Goal: Information Seeking & Learning: Learn about a topic

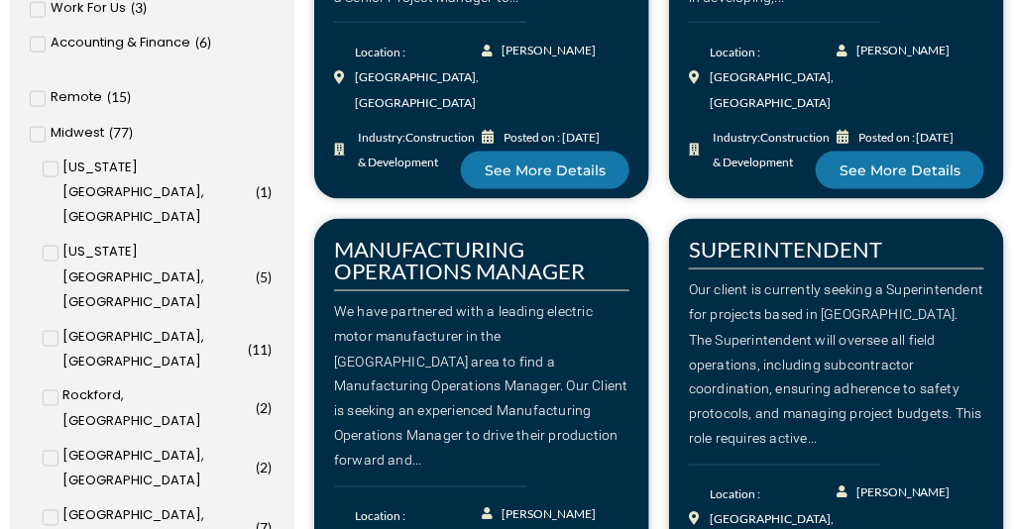
scroll to position [717, 0]
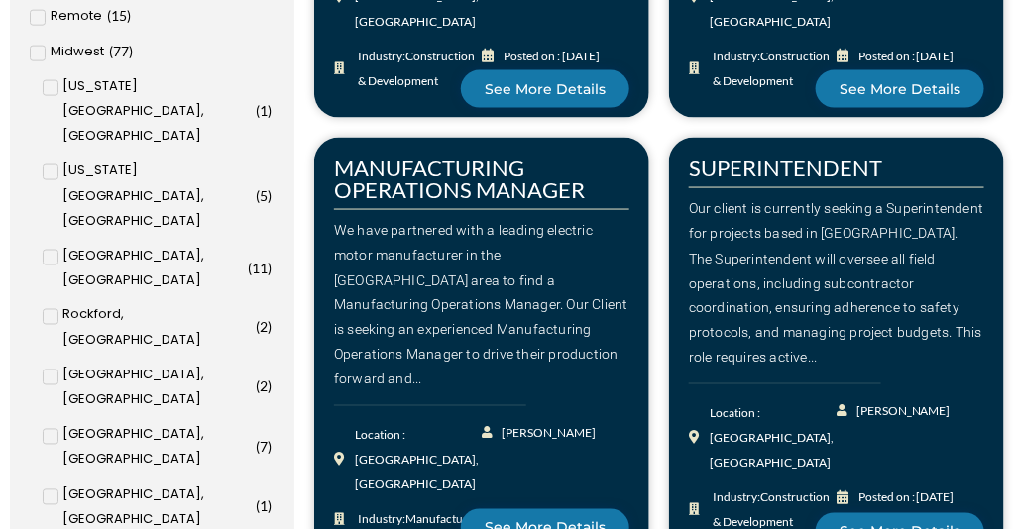
click at [0, 0] on input "[GEOGRAPHIC_DATA], [GEOGRAPHIC_DATA] ( 8 )" at bounding box center [0, 0] width 0 height 0
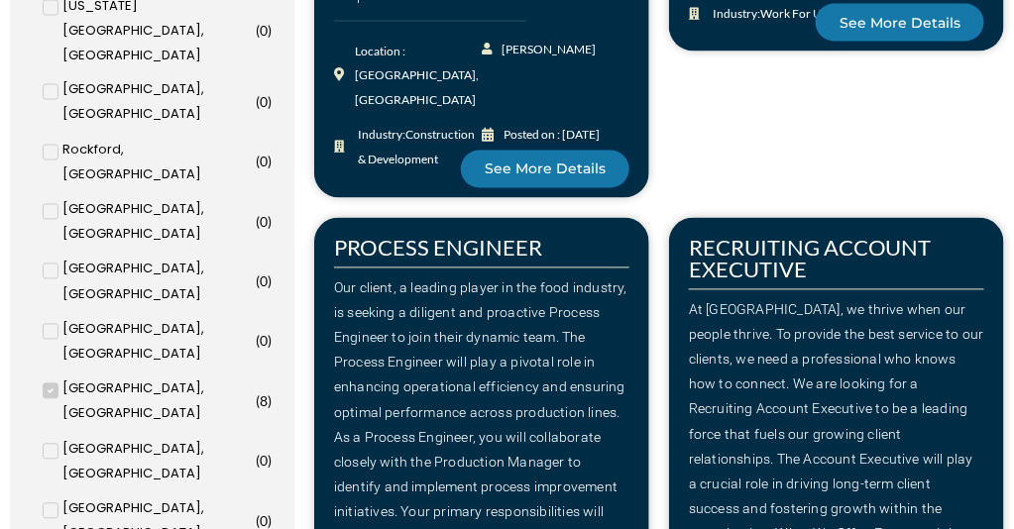
scroll to position [936, 0]
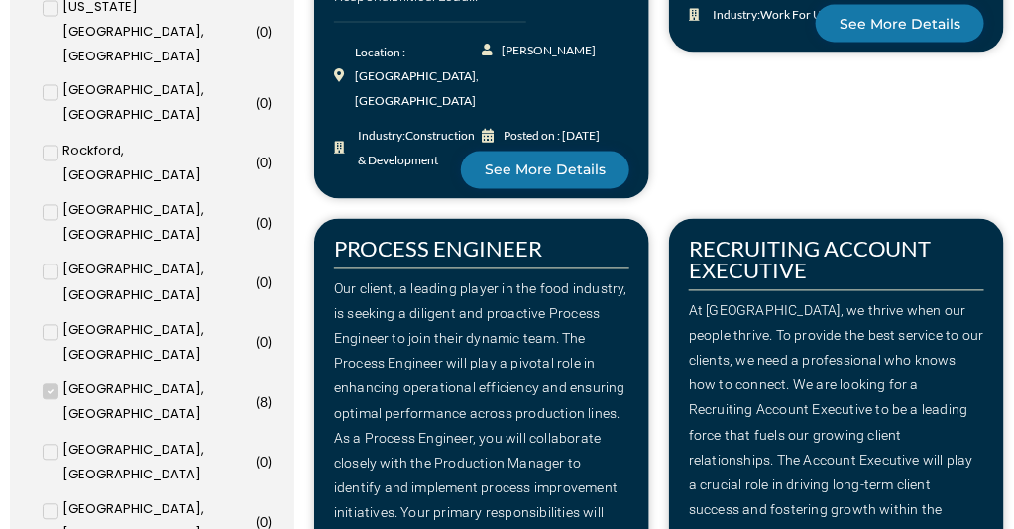
click at [54, 384] on span at bounding box center [51, 392] width 16 height 16
click at [0, 0] on input "[GEOGRAPHIC_DATA], [GEOGRAPHIC_DATA] ( 8 )" at bounding box center [0, 0] width 0 height 0
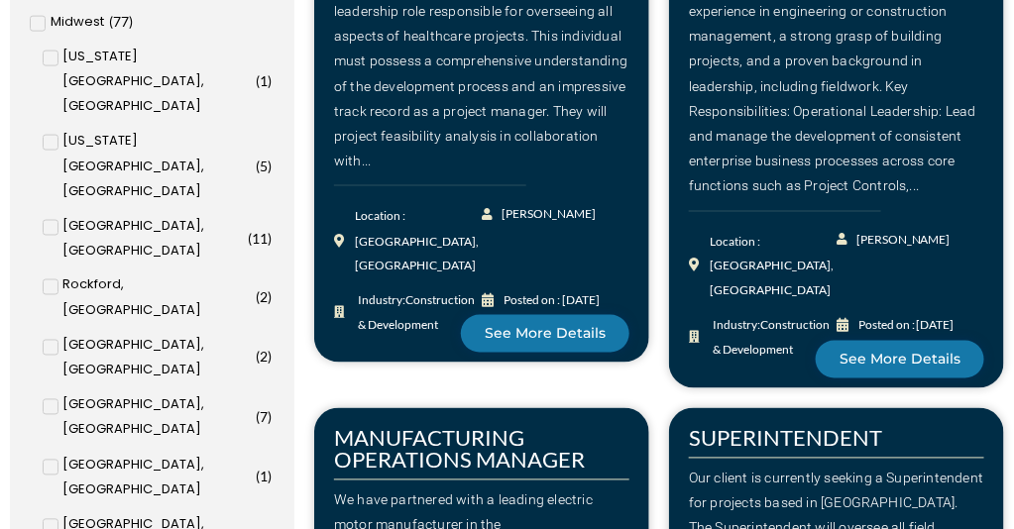
scroll to position [745, 0]
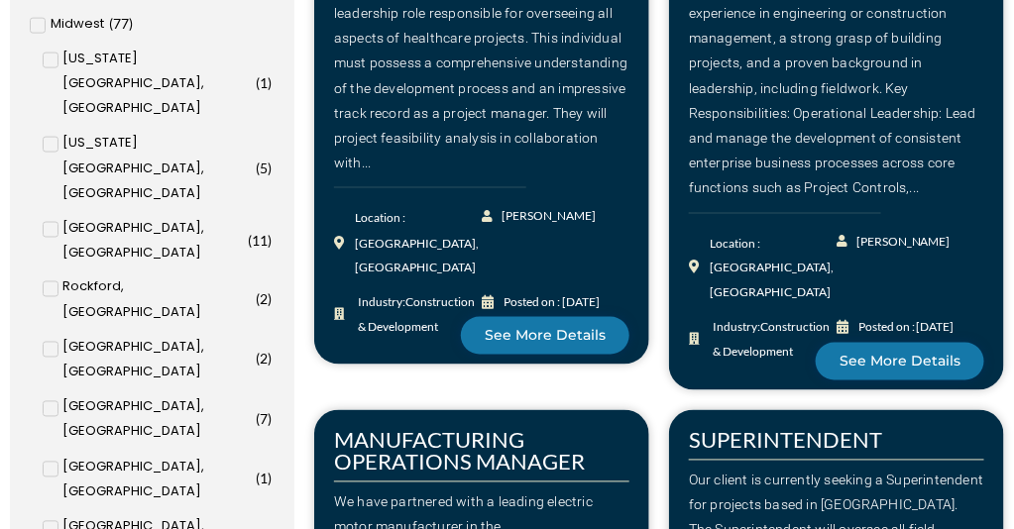
click at [54, 68] on span at bounding box center [51, 61] width 16 height 16
click at [0, 0] on input "[US_STATE][GEOGRAPHIC_DATA], [GEOGRAPHIC_DATA] ( 1 )" at bounding box center [0, 0] width 0 height 0
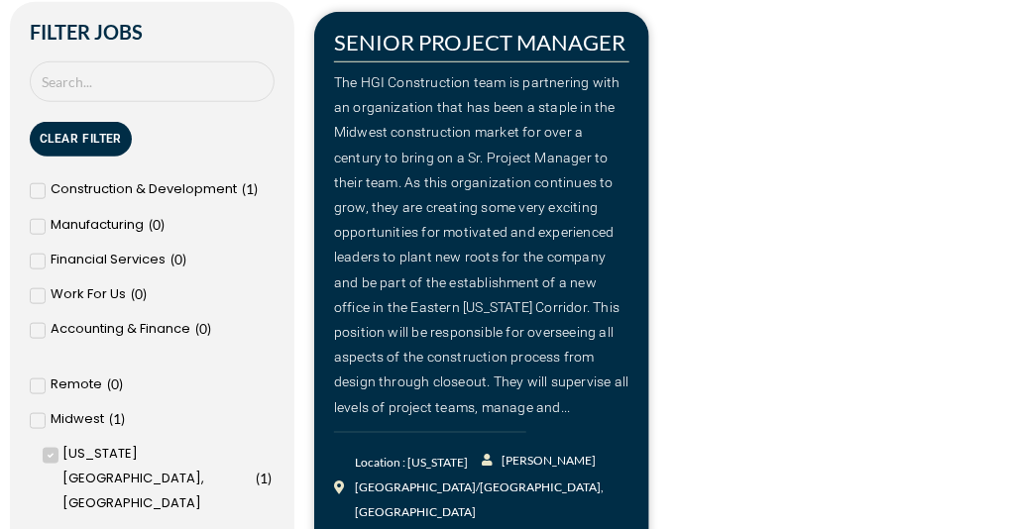
scroll to position [403, 0]
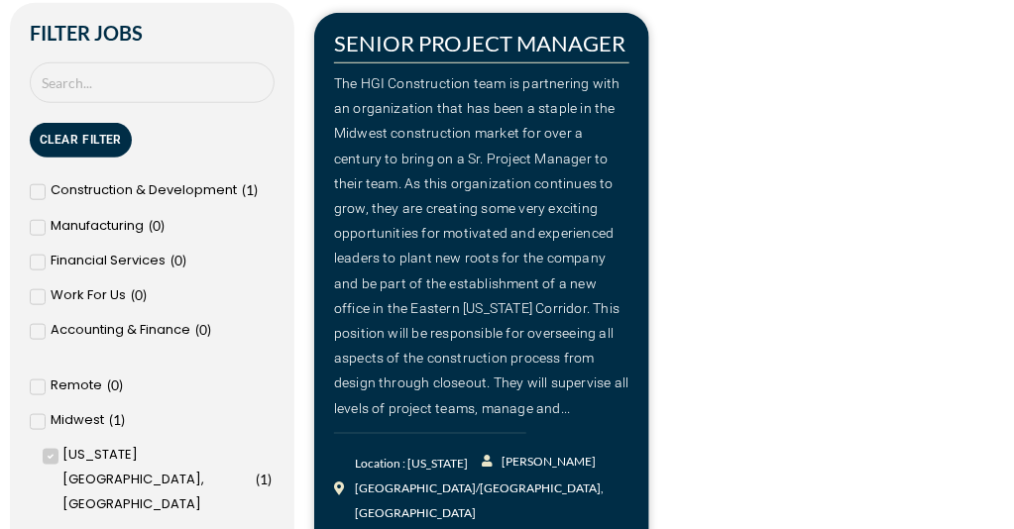
click at [37, 192] on icon at bounding box center [38, 192] width 6 height 5
click at [0, 0] on input "Construction & Development ( 1 )" at bounding box center [0, 0] width 0 height 0
click at [37, 192] on icon at bounding box center [38, 192] width 6 height 5
click at [0, 0] on input "Construction & Development ( 1 )" at bounding box center [0, 0] width 0 height 0
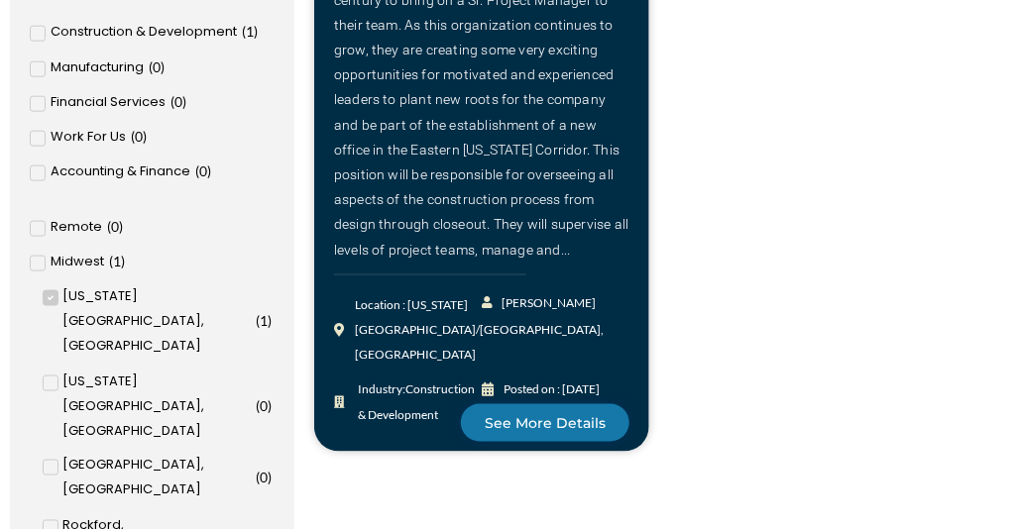
scroll to position [563, 0]
click at [49, 303] on icon at bounding box center [50, 297] width 7 height 12
click at [0, 0] on input "[US_STATE][GEOGRAPHIC_DATA], [GEOGRAPHIC_DATA] ( 1 )" at bounding box center [0, 0] width 0 height 0
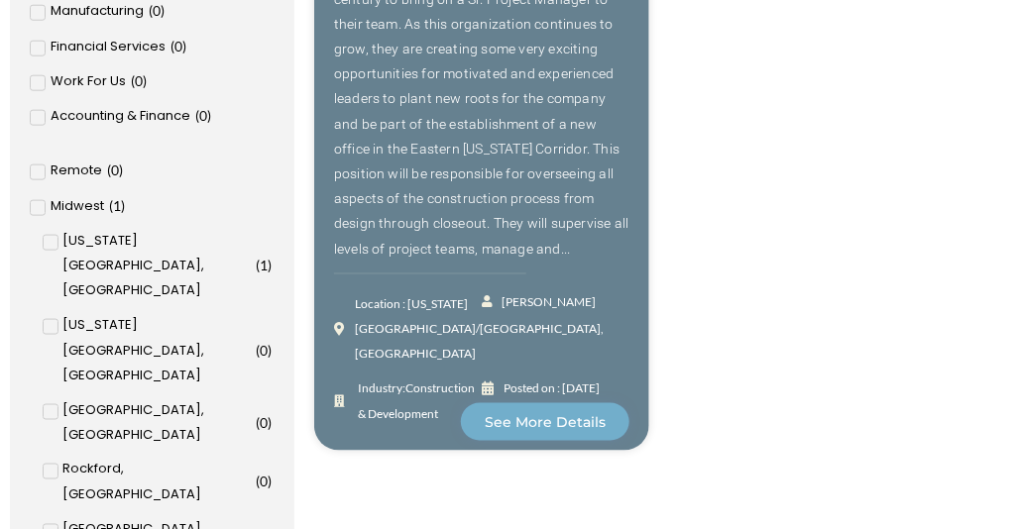
scroll to position [507, 0]
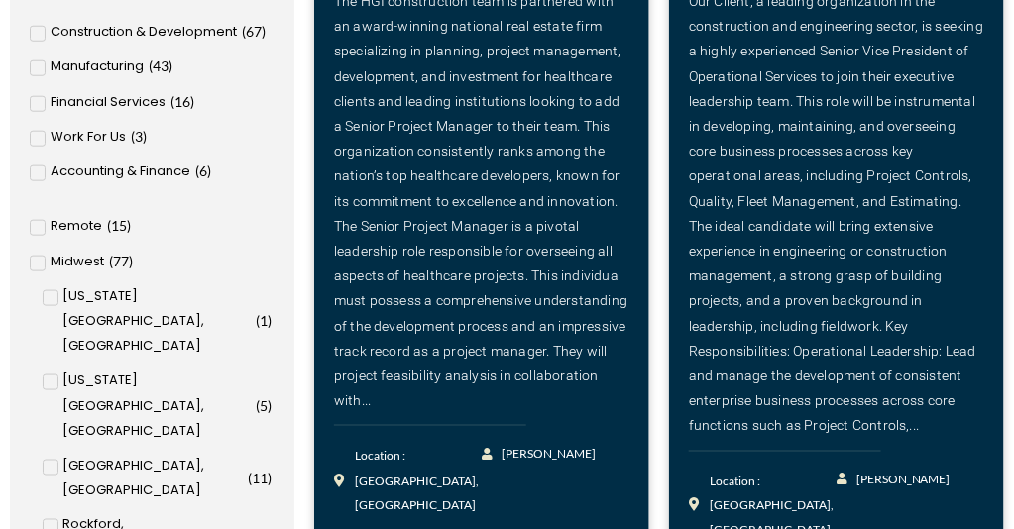
click at [41, 234] on icon at bounding box center [38, 228] width 7 height 12
click at [0, 0] on input "Remote ( 15 )" at bounding box center [0, 0] width 0 height 0
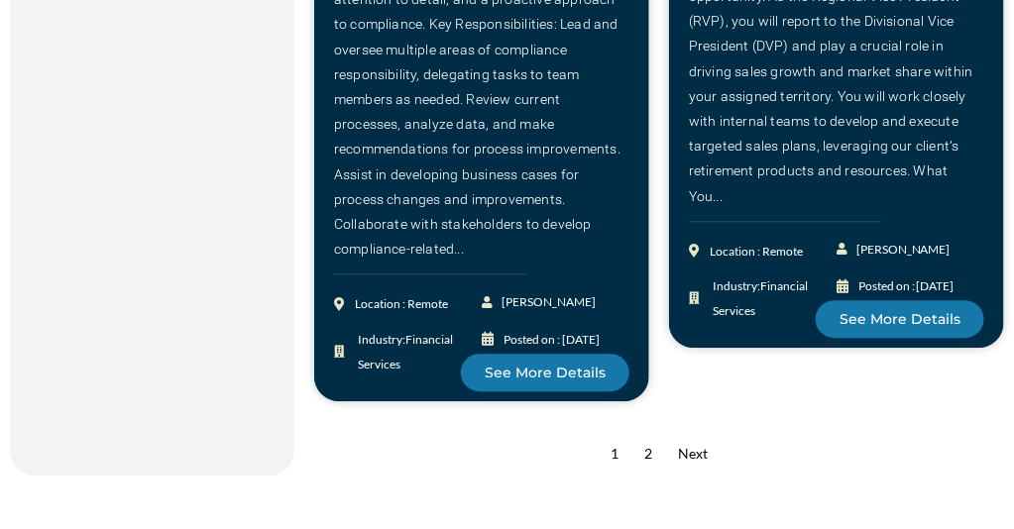
scroll to position [3433, 0]
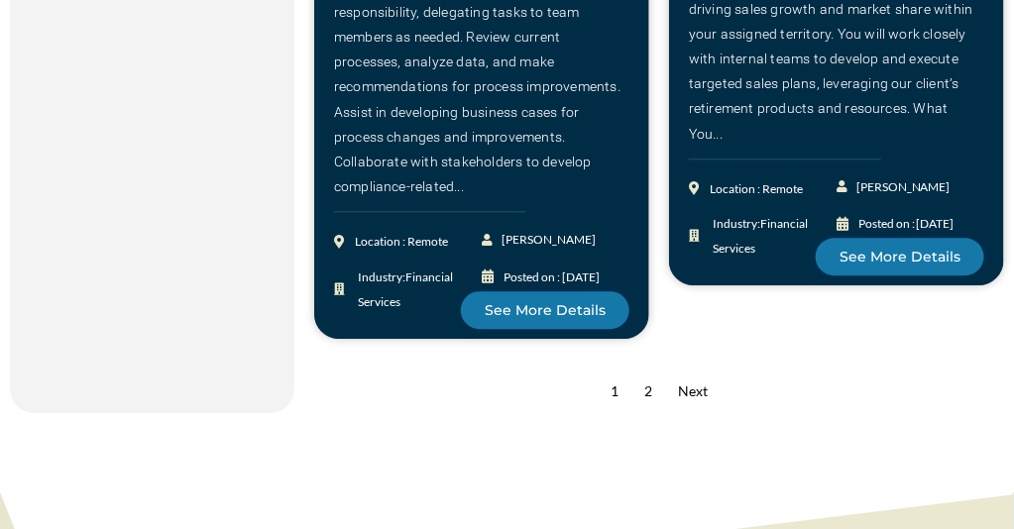
click at [668, 369] on div "Next" at bounding box center [693, 391] width 50 height 45
